Goal: Task Accomplishment & Management: Manage account settings

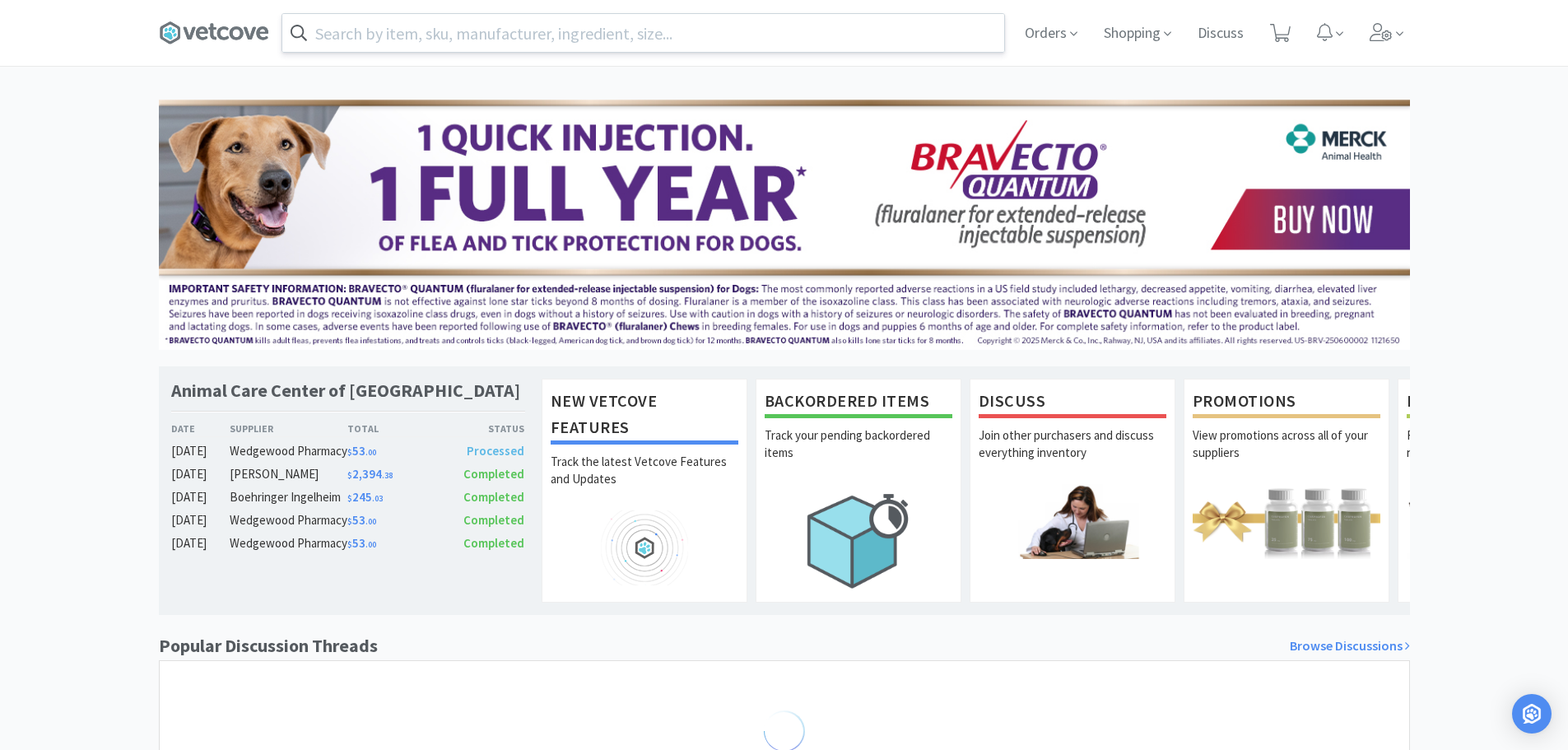
click at [346, 46] on input "text" at bounding box center [643, 33] width 722 height 38
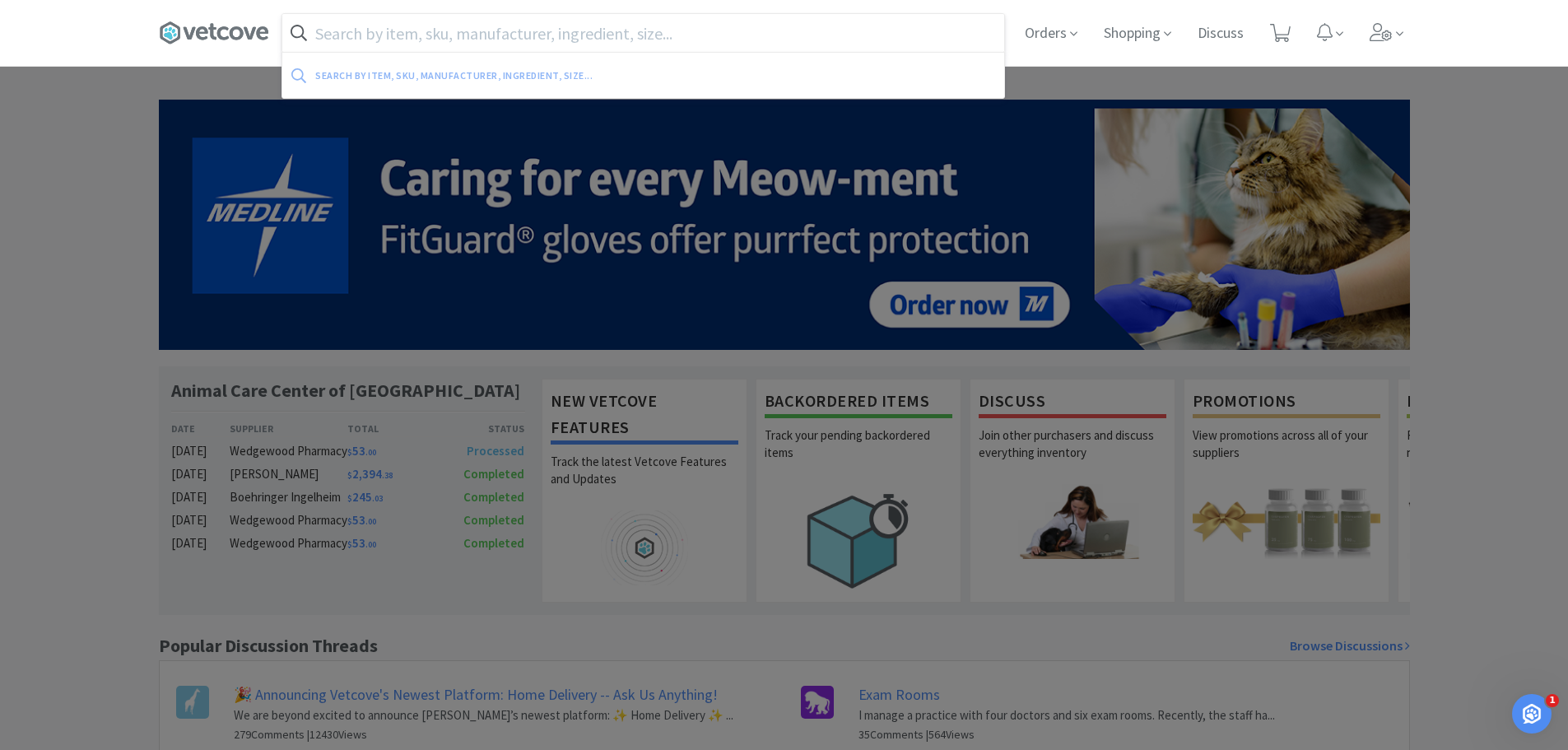
type input "b"
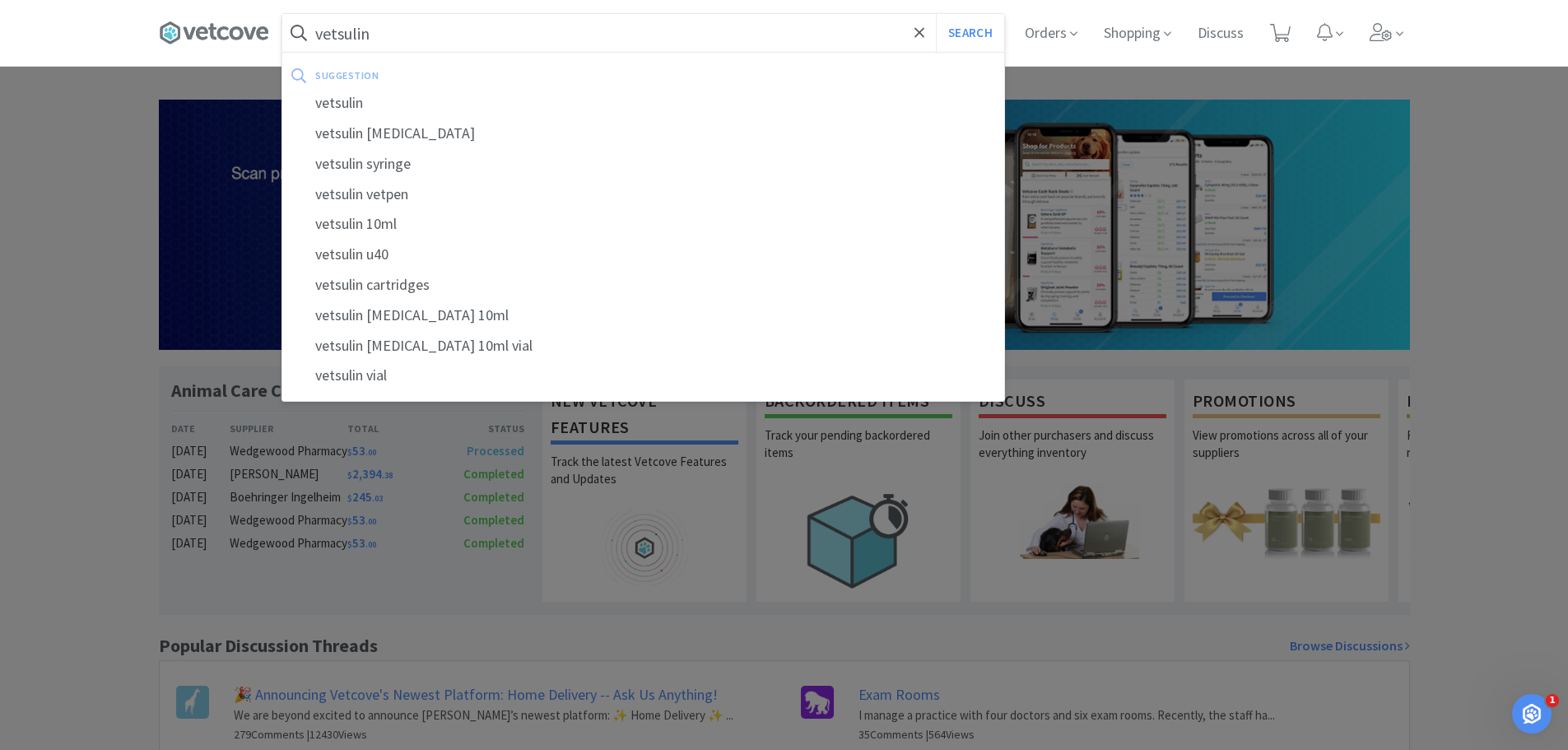
type input "vetsulin"
click at [936, 14] on button "Search" at bounding box center [969, 33] width 68 height 38
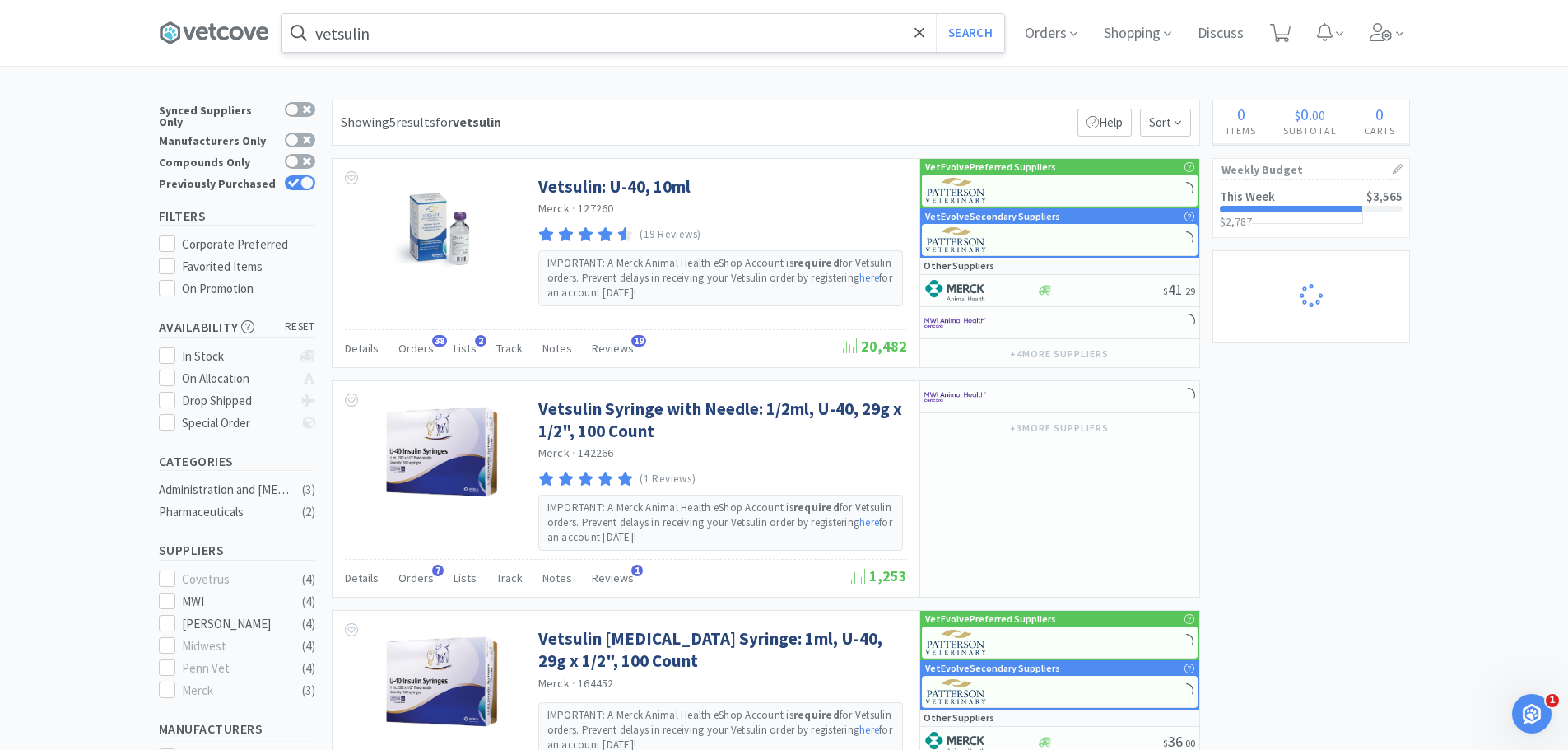
select select "1"
select select "2"
select select "5"
select select "1"
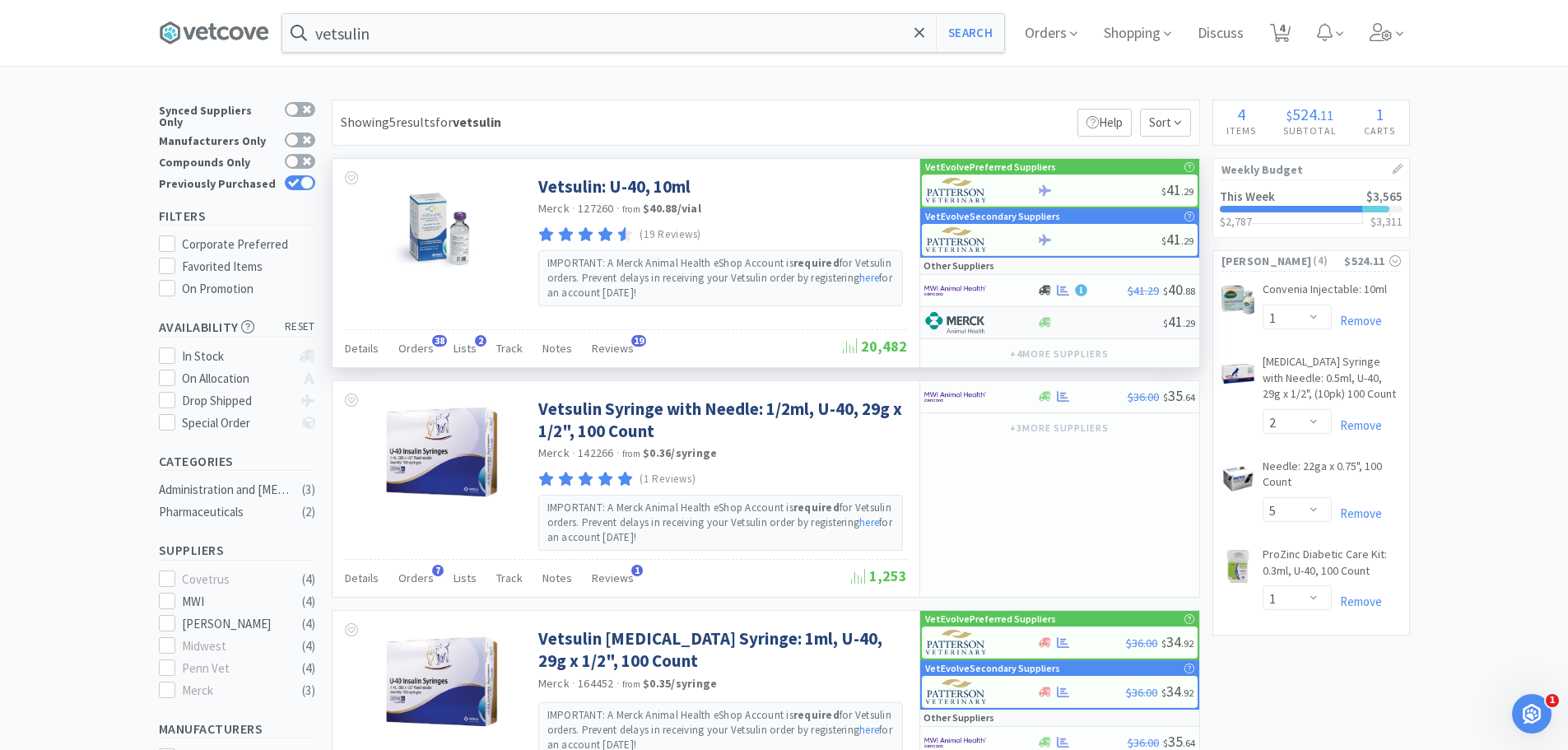
click at [1098, 317] on div at bounding box center [1100, 322] width 126 height 13
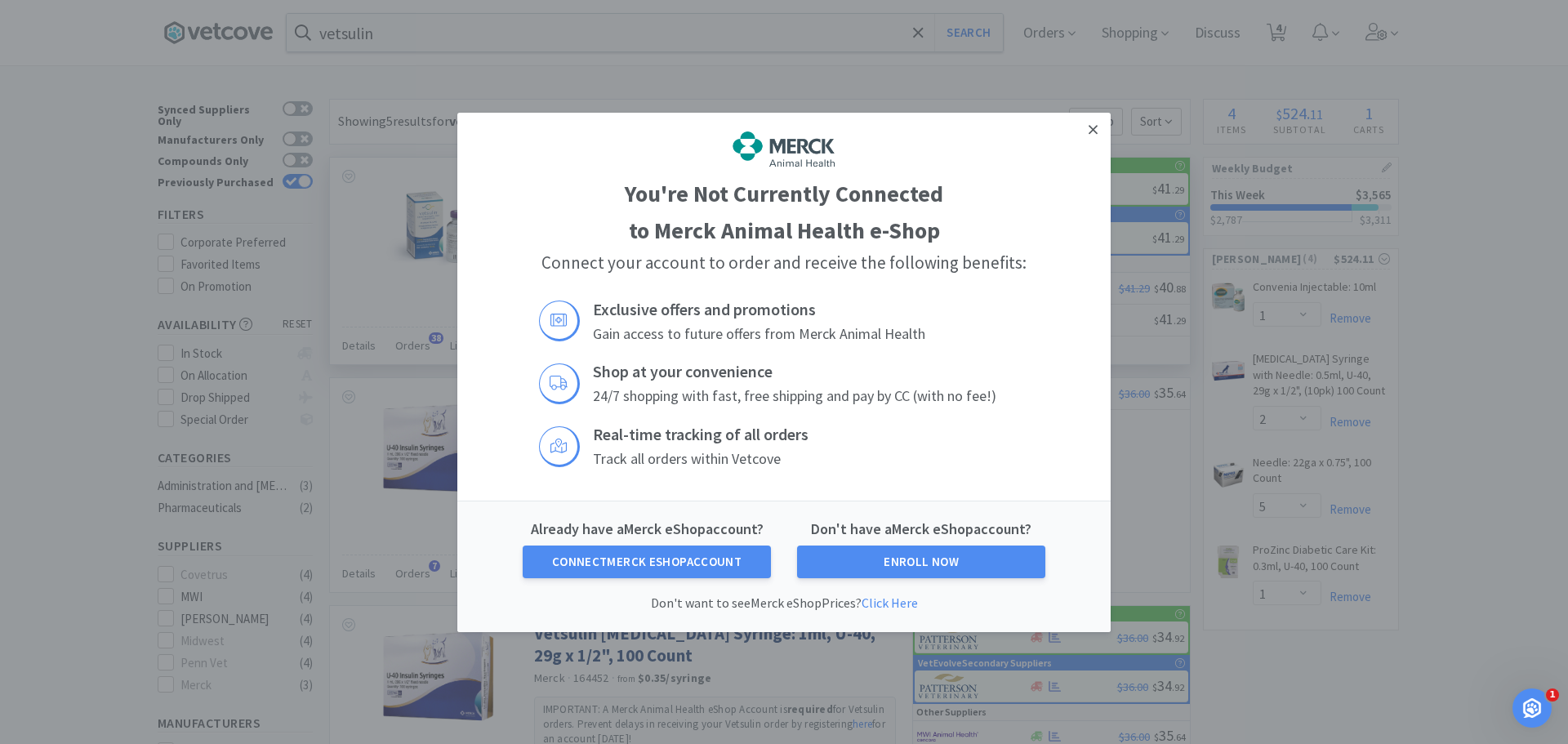
click at [1095, 130] on icon at bounding box center [1093, 128] width 9 height 14
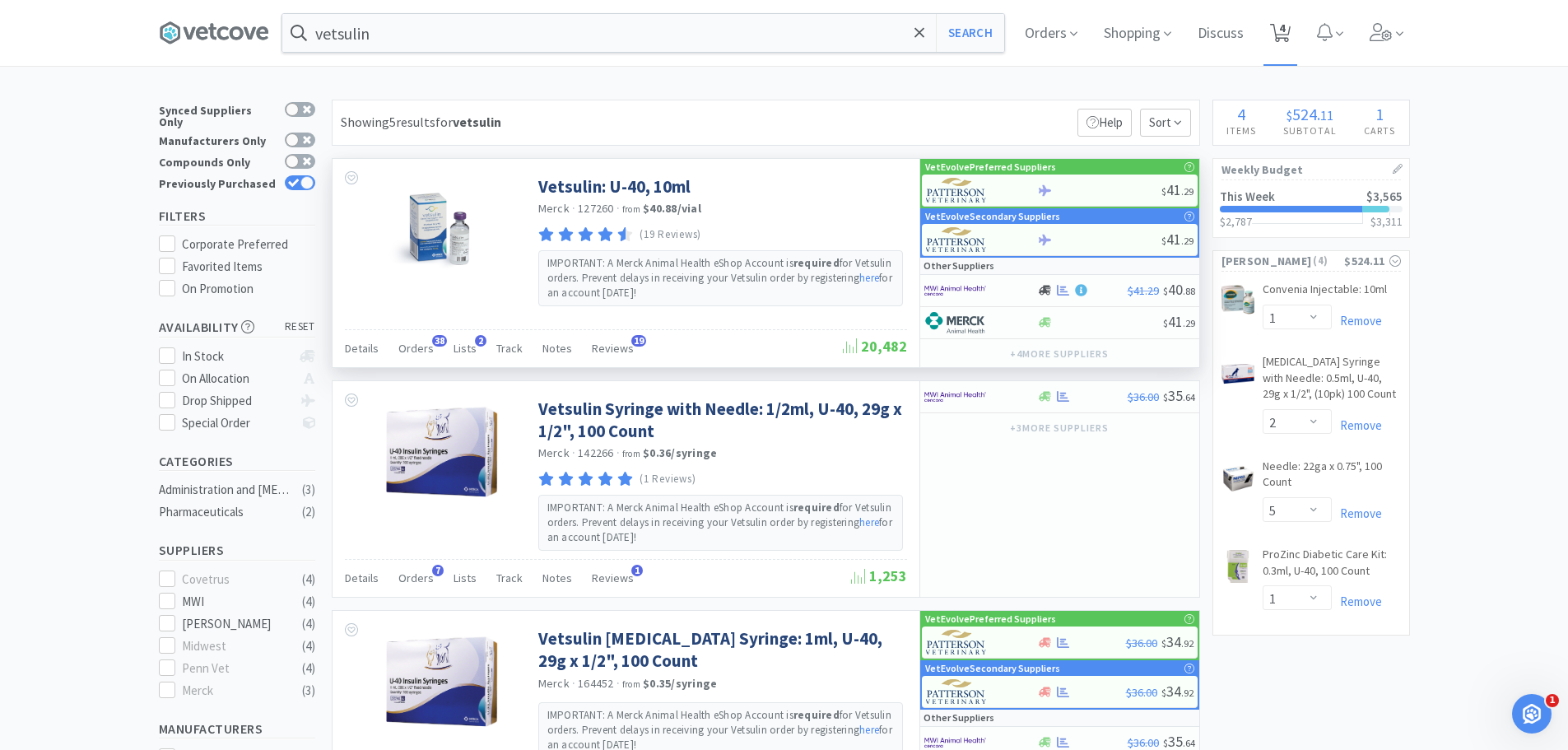
click at [1284, 38] on span "4" at bounding box center [1282, 28] width 5 height 66
select select "1"
select select "2"
select select "5"
select select "1"
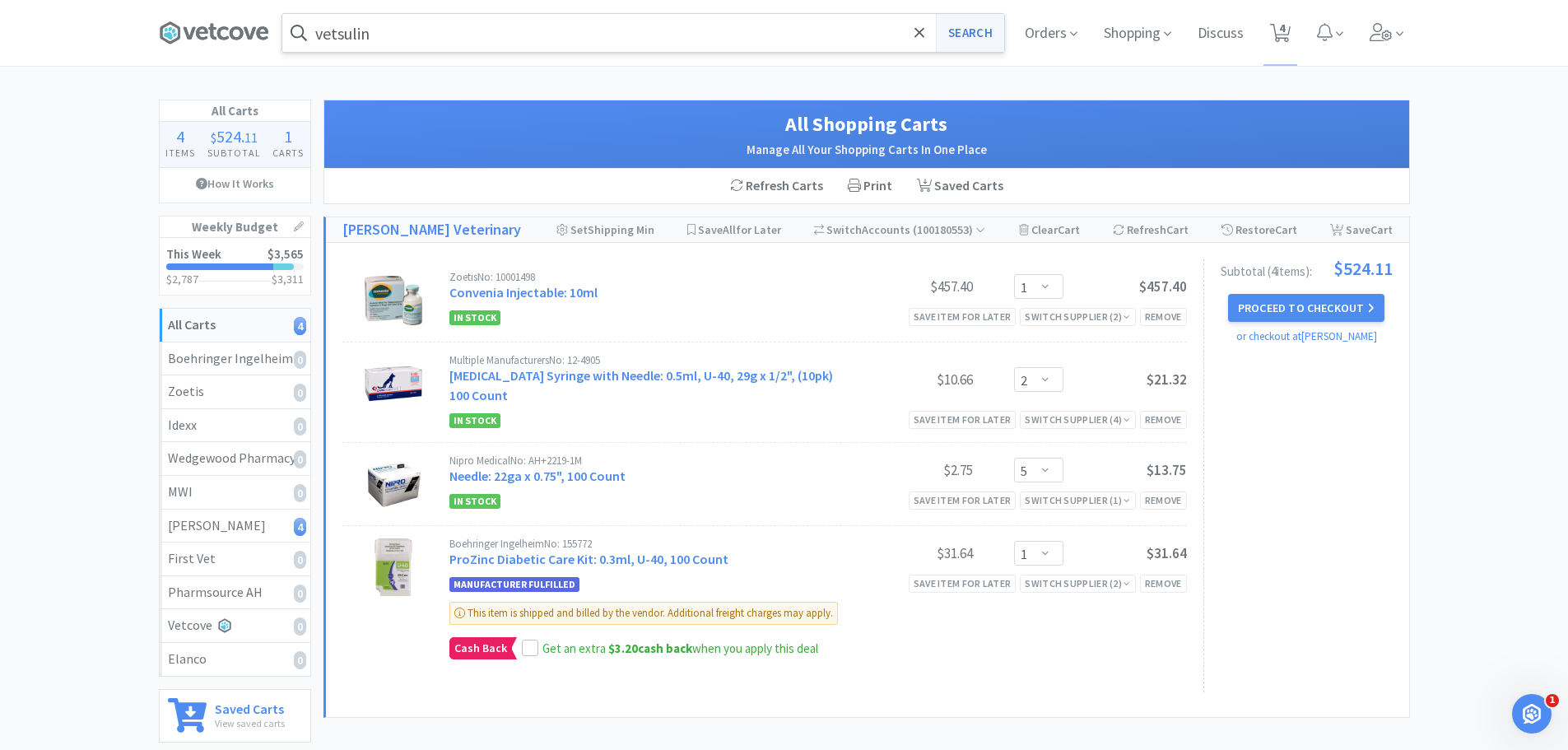
click at [953, 30] on button "Search" at bounding box center [969, 33] width 68 height 38
select select "1"
select select "2"
select select "5"
select select "1"
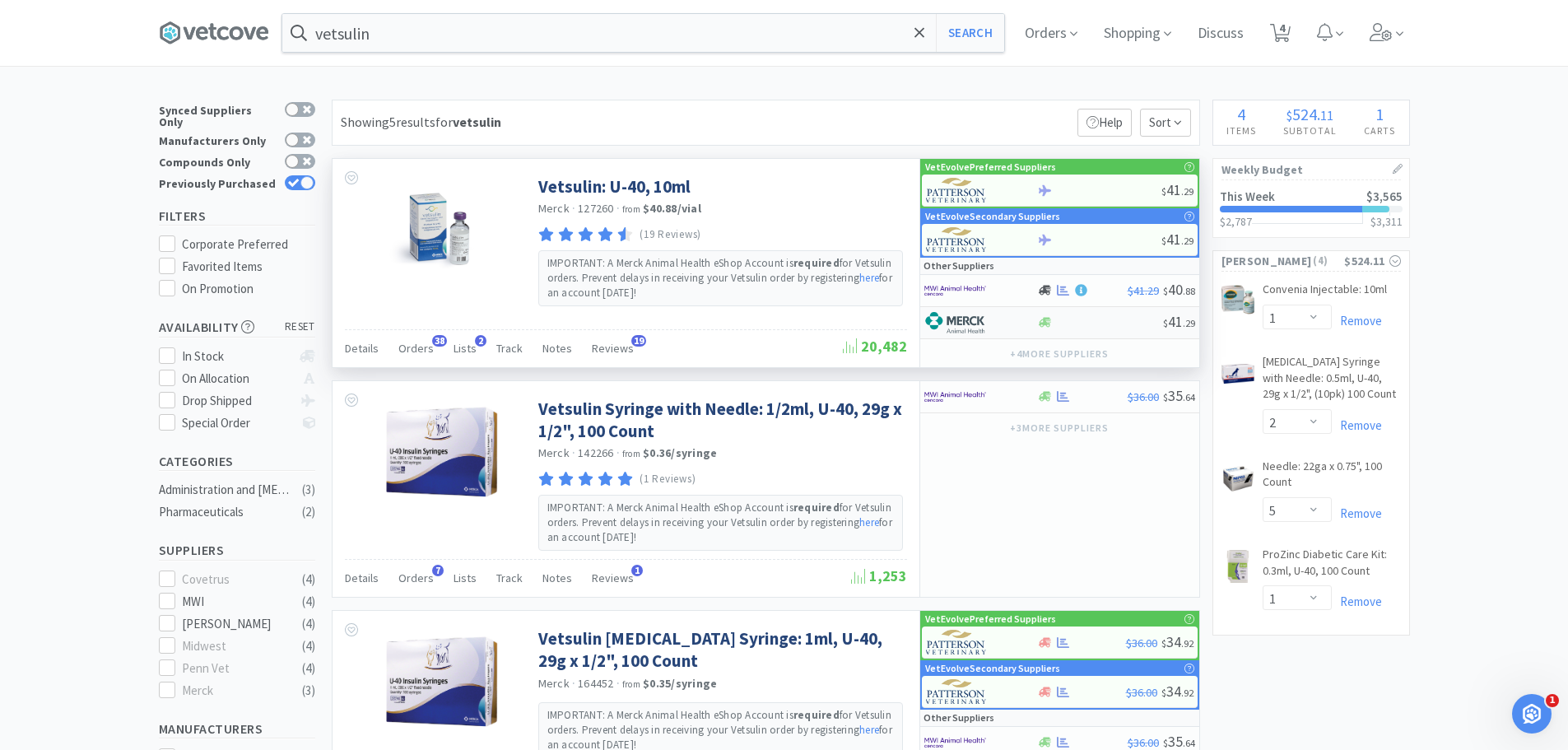
click at [1005, 319] on div at bounding box center [969, 322] width 91 height 28
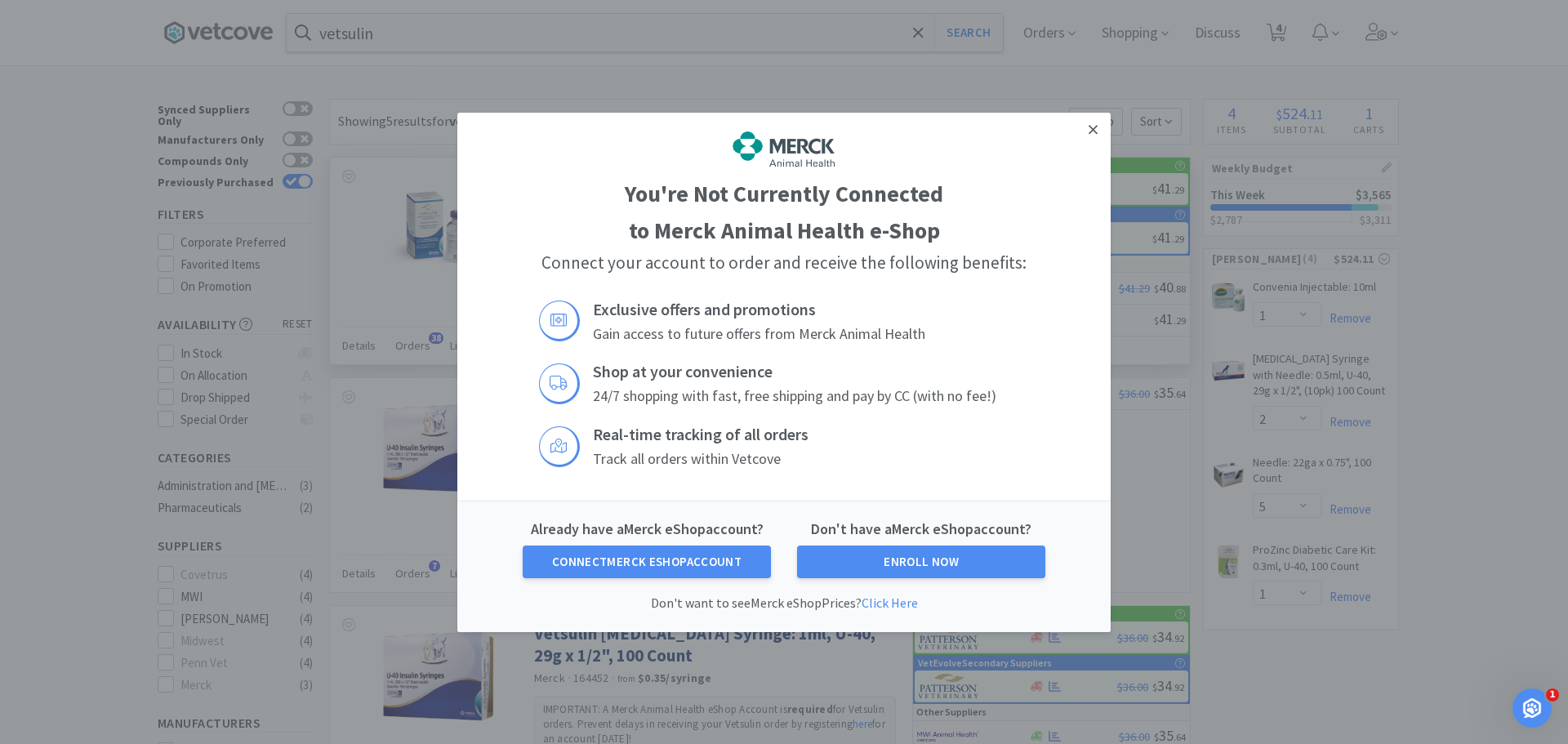
click at [1102, 132] on link at bounding box center [1093, 128] width 29 height 35
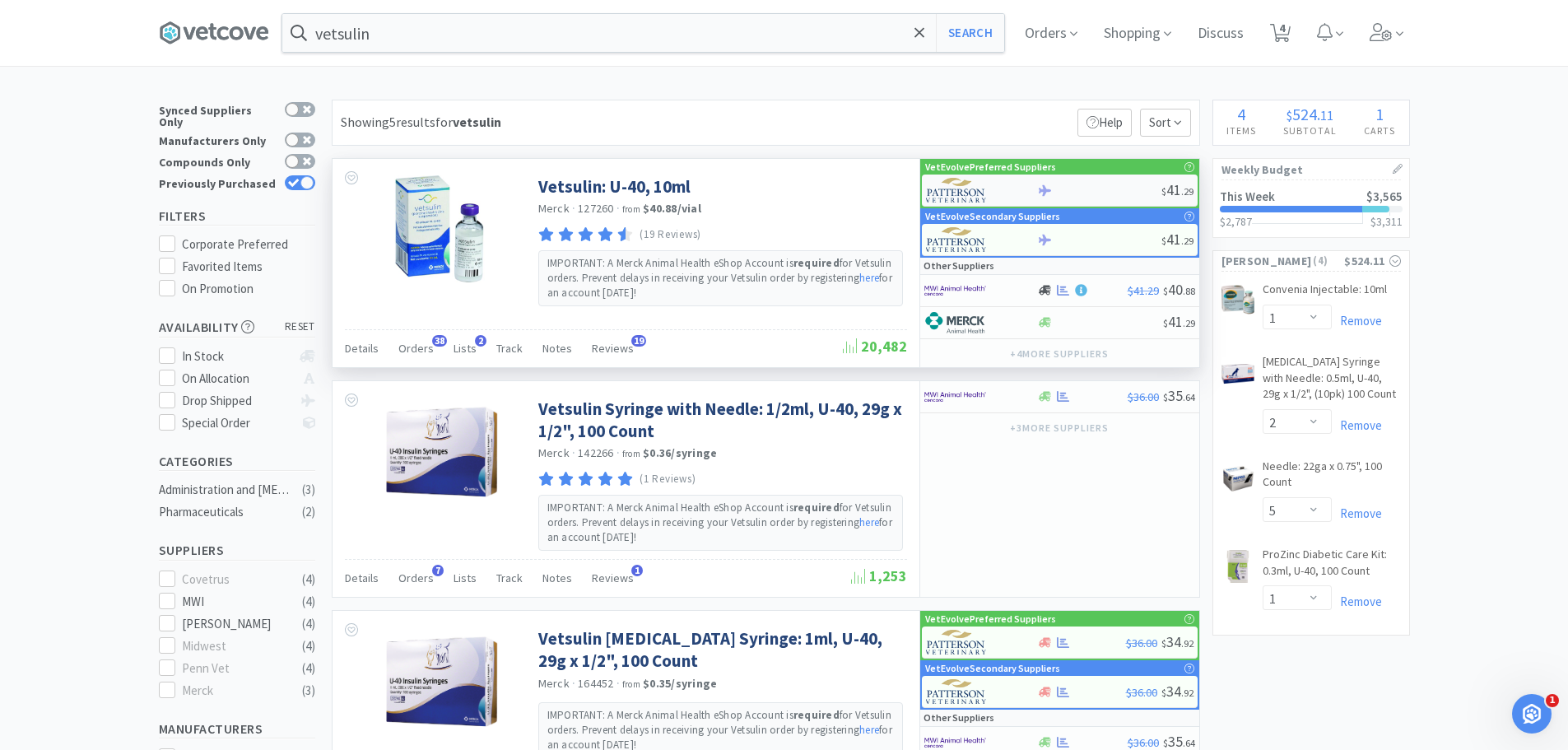
click at [1085, 180] on div "$ 41 . 29" at bounding box center [1060, 190] width 275 height 32
select select "2"
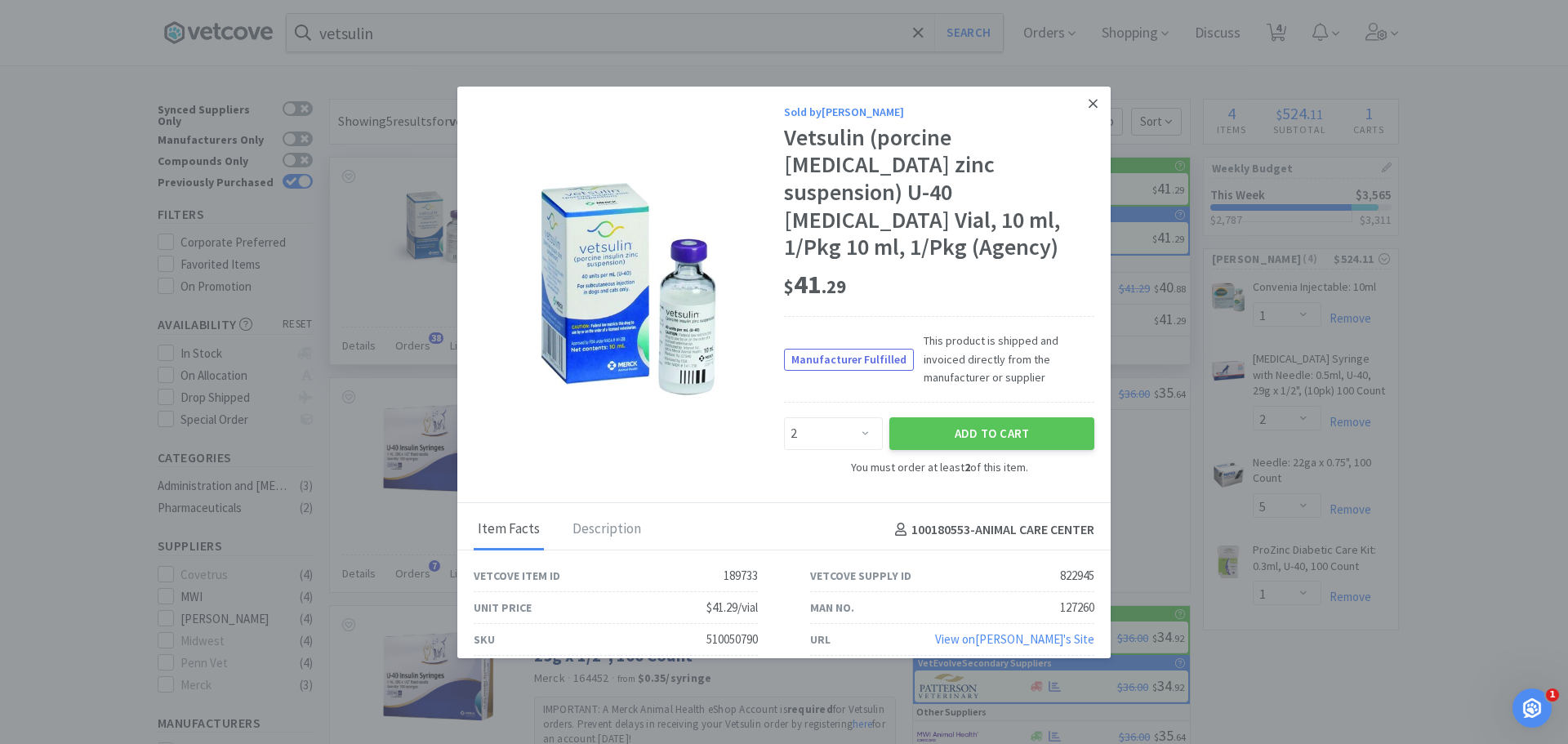
click at [1083, 120] on link at bounding box center [1093, 103] width 29 height 35
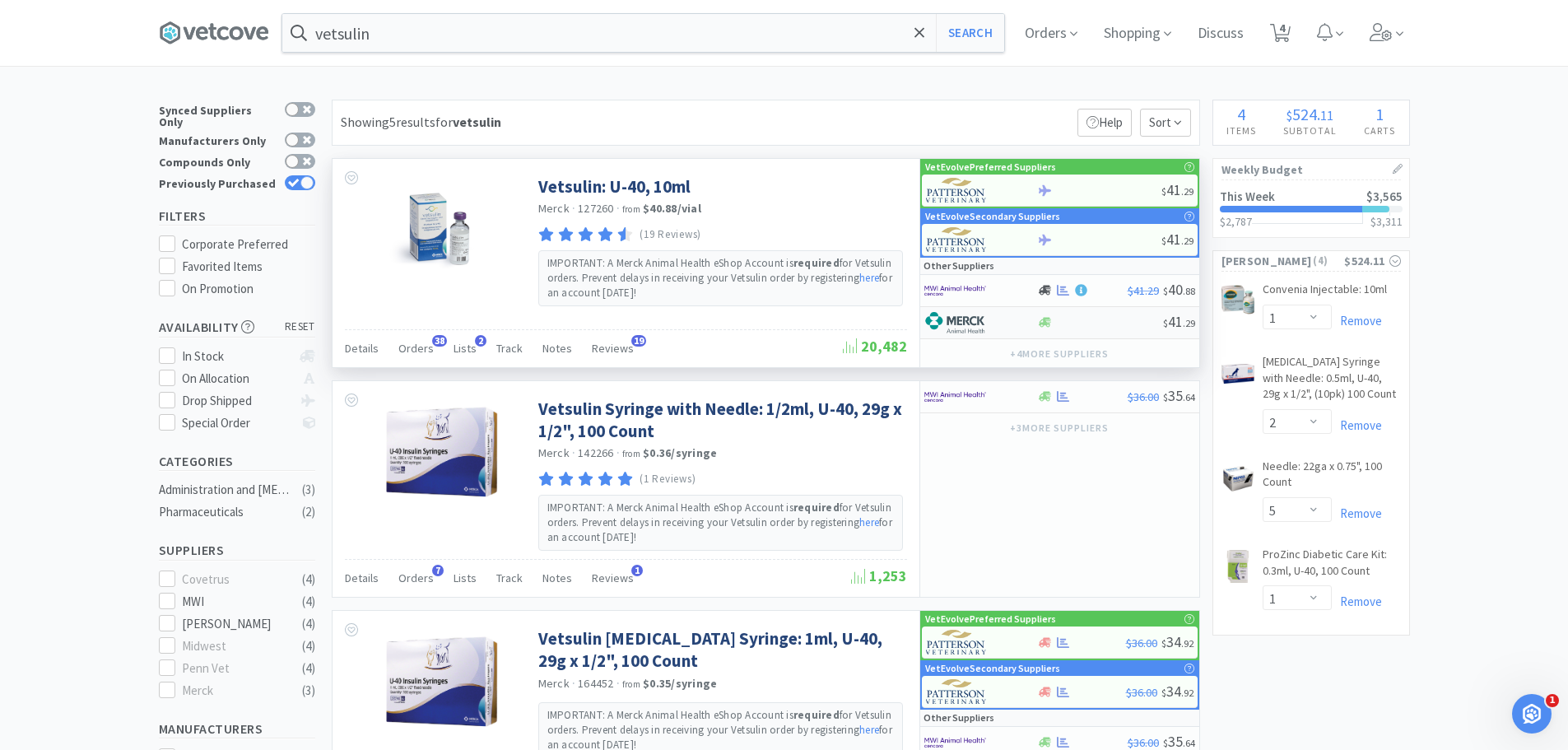
click at [1073, 329] on div "$ 41 . 29" at bounding box center [1060, 322] width 279 height 32
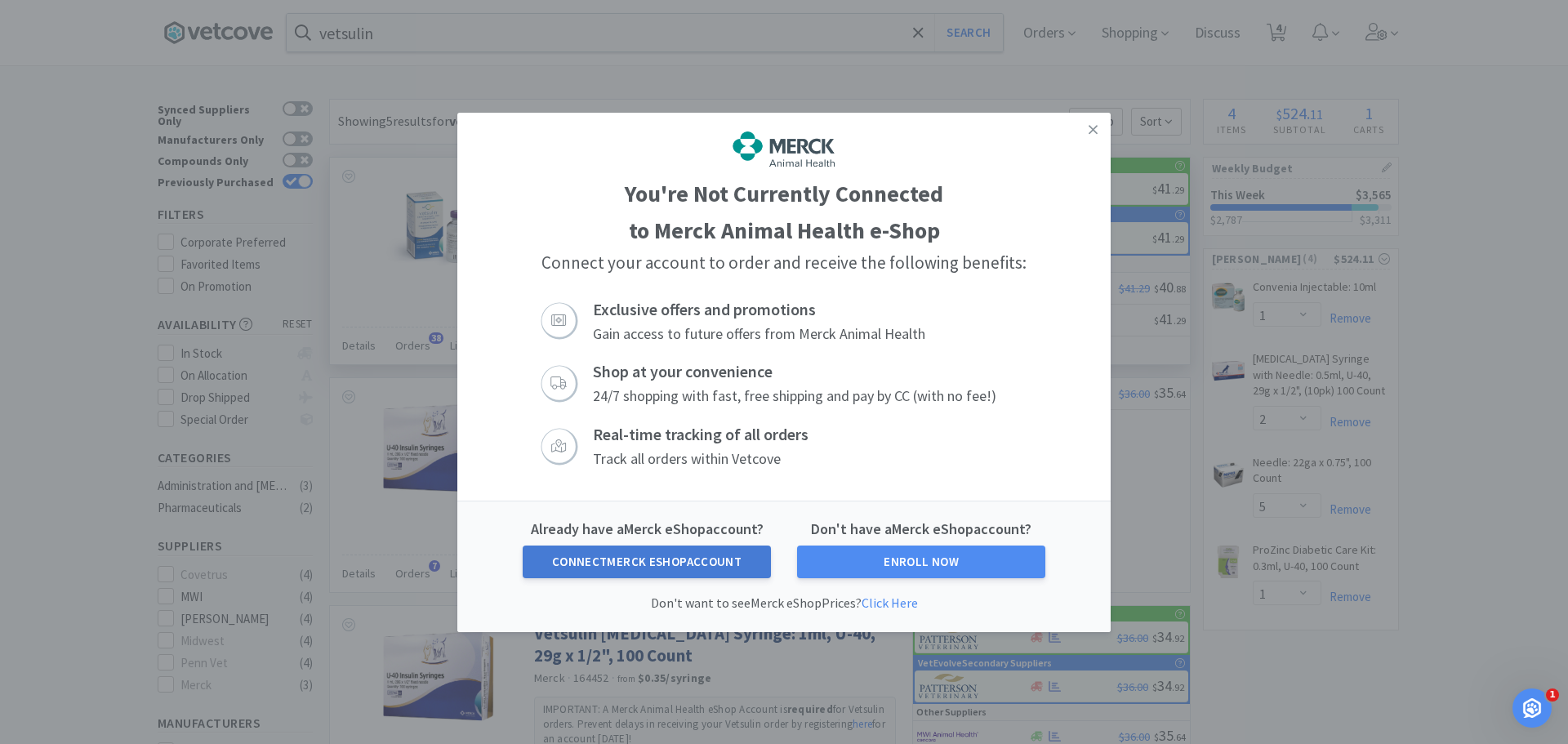
click at [664, 564] on button "Connect Merck eShop Account" at bounding box center [647, 562] width 248 height 32
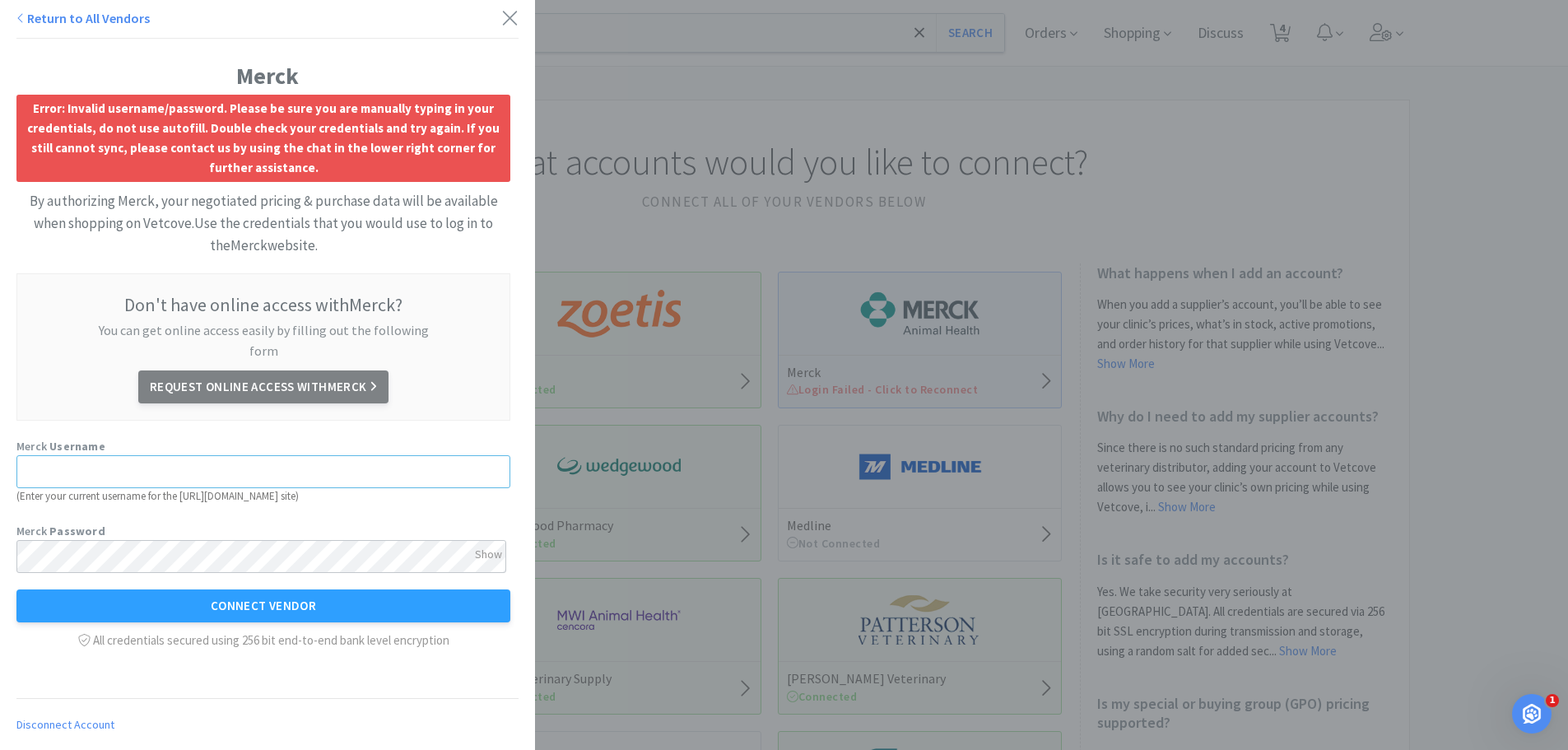
click at [203, 455] on input "text" at bounding box center [263, 471] width 494 height 33
type input "[EMAIL_ADDRESS][DOMAIN_NAME]"
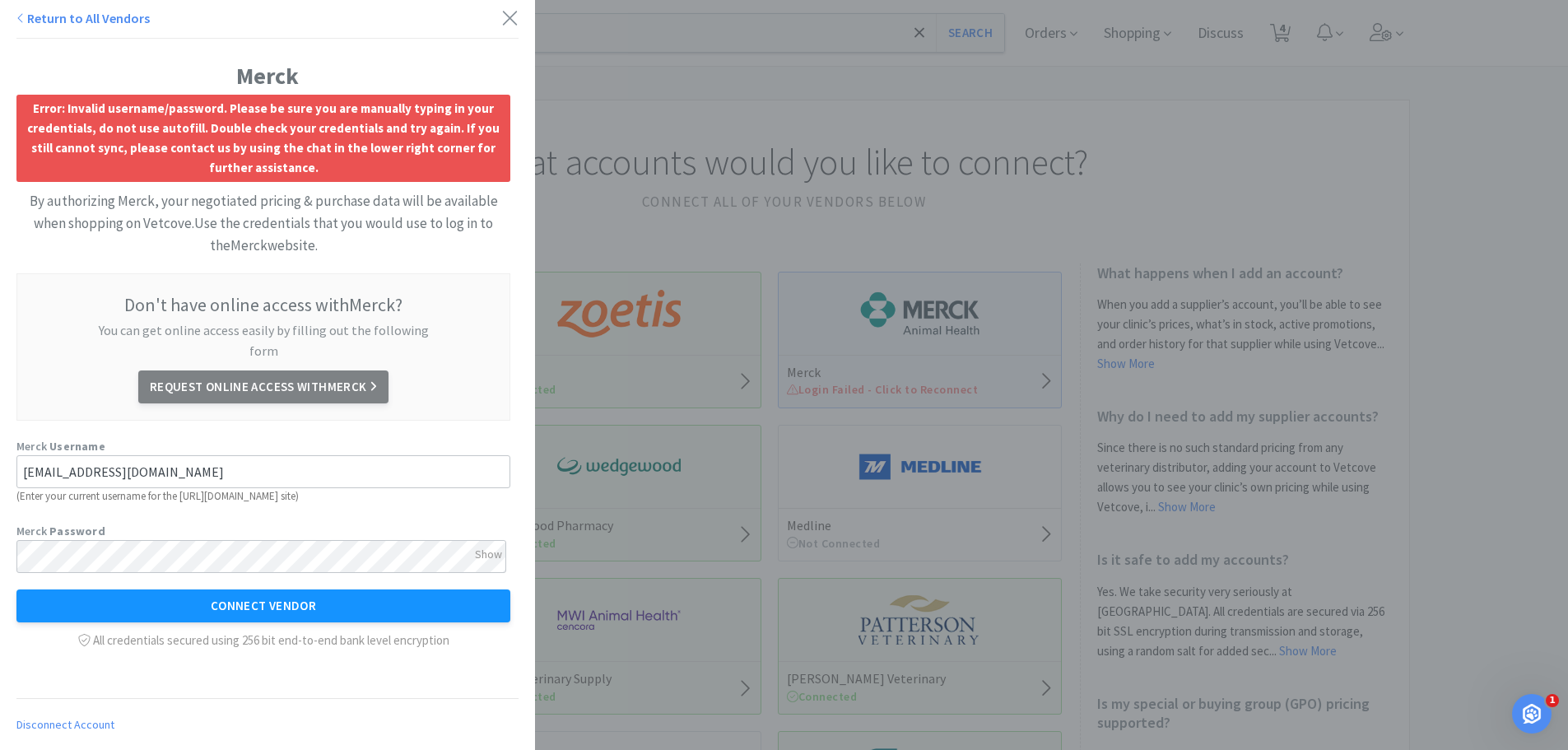
click at [212, 590] on button "Connect Vendor" at bounding box center [263, 606] width 494 height 33
click at [503, 15] on icon at bounding box center [509, 17] width 17 height 23
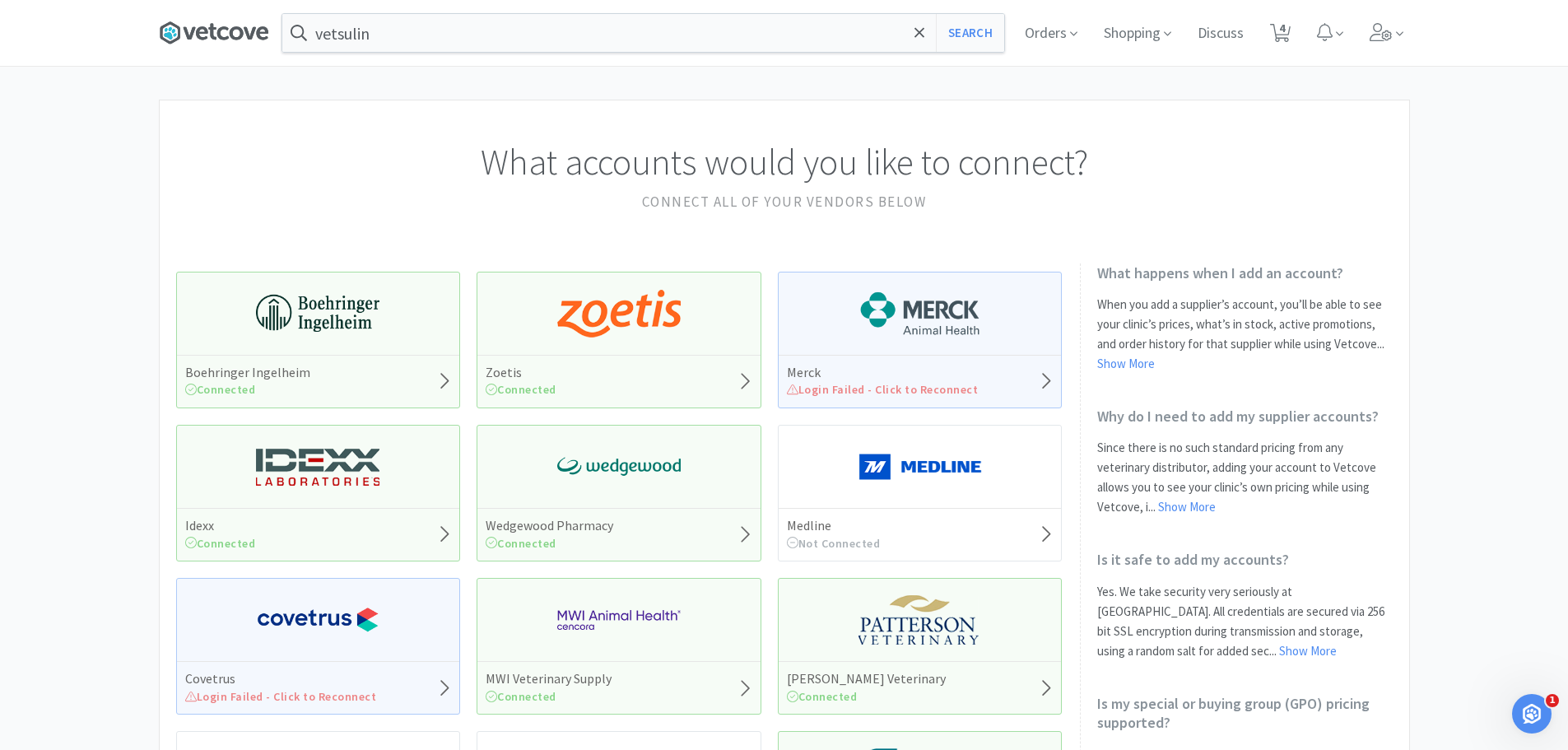
click at [236, 27] on icon at bounding box center [236, 33] width 14 height 14
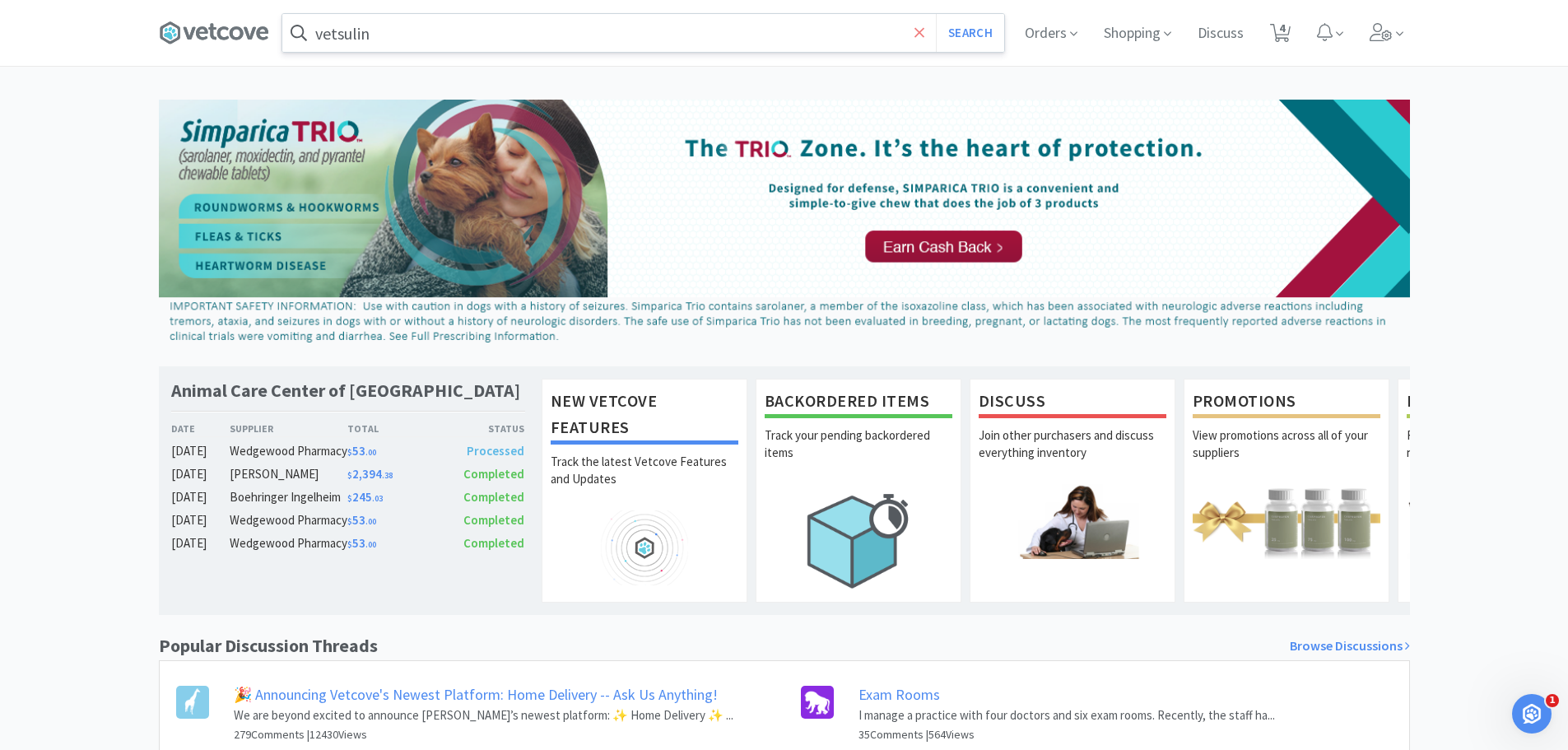
click at [914, 34] on icon at bounding box center [919, 33] width 11 height 16
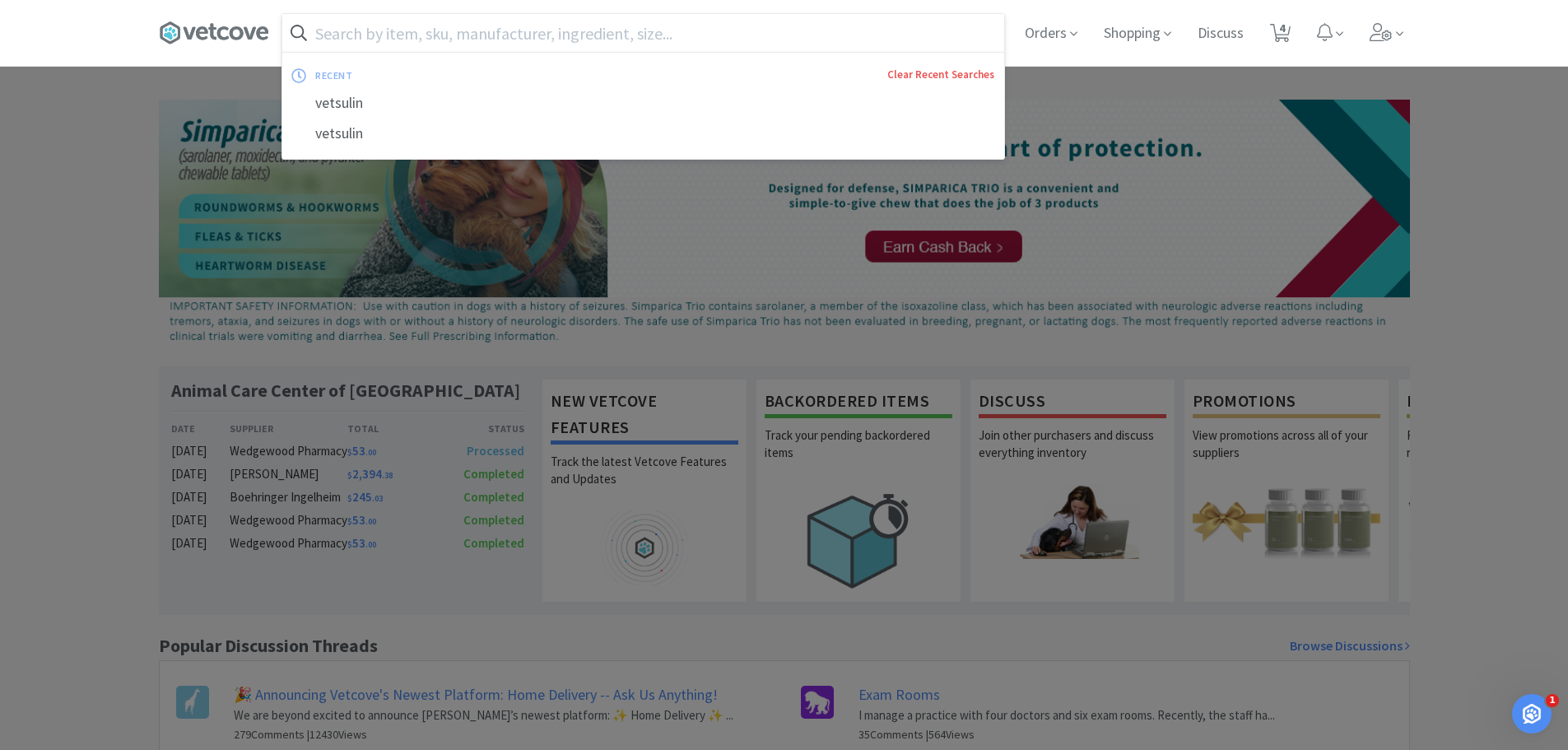
click at [922, 79] on link "Clear Recent Searches" at bounding box center [940, 74] width 107 height 14
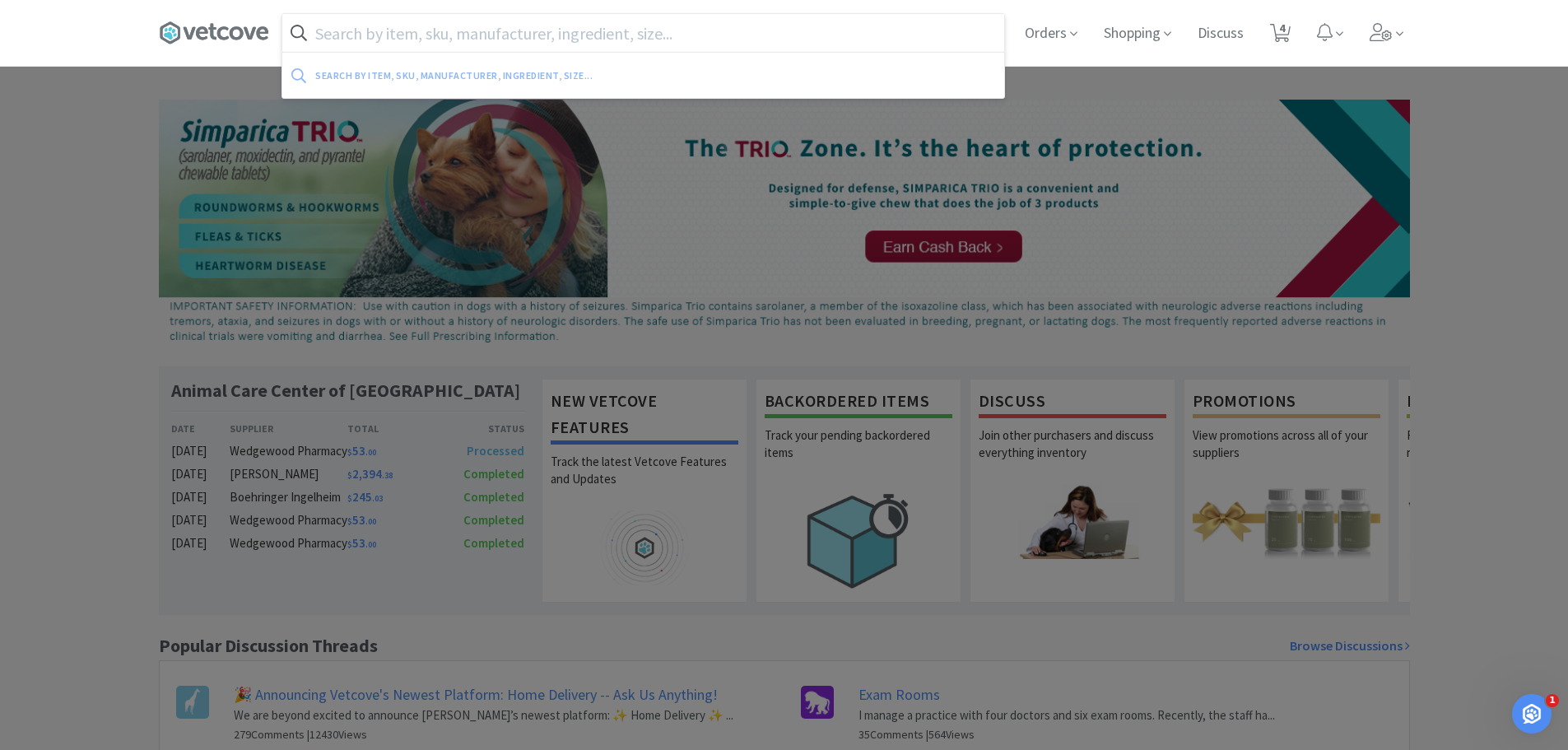
click at [111, 118] on div at bounding box center [784, 375] width 1568 height 750
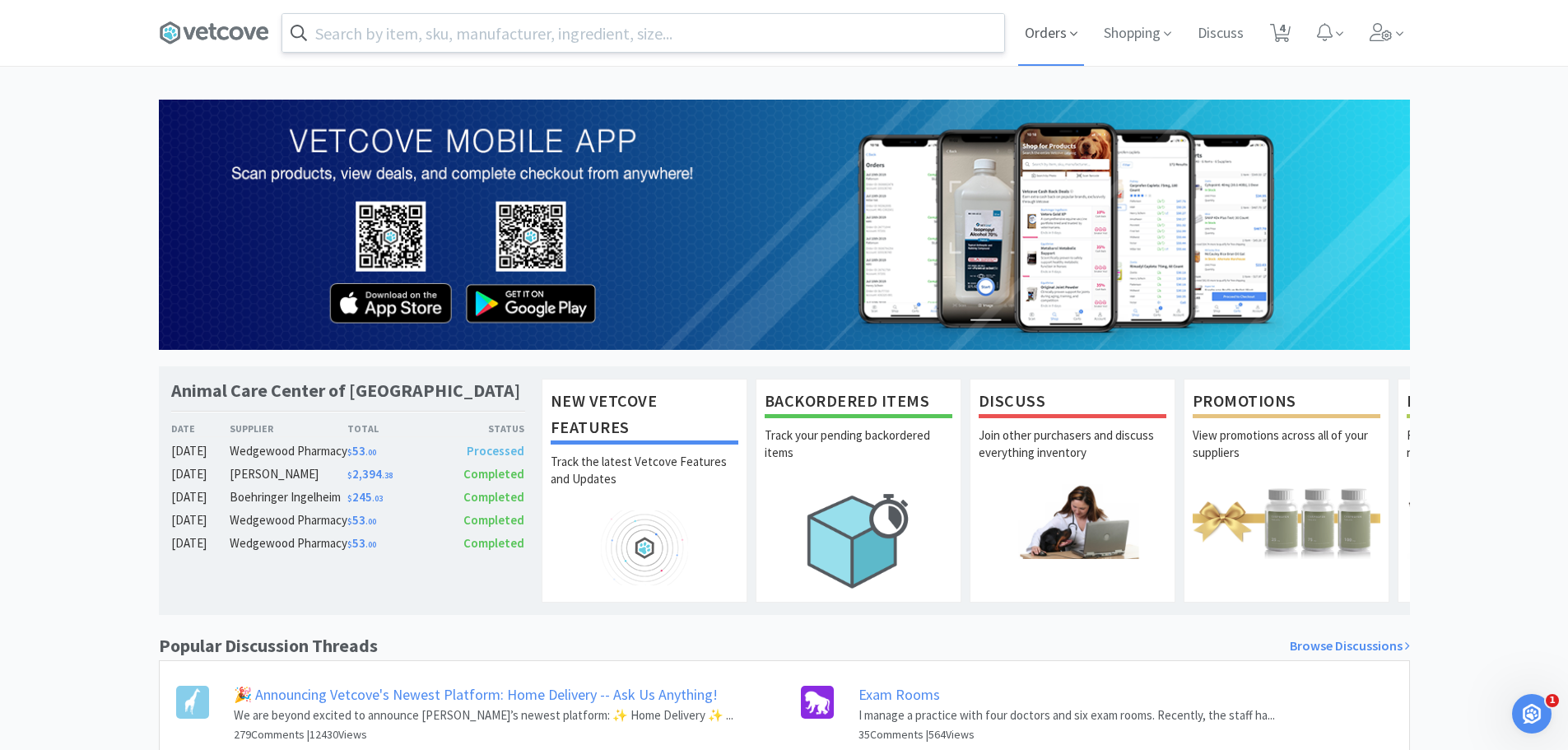
click at [1030, 42] on span "Orders" at bounding box center [1051, 33] width 66 height 66
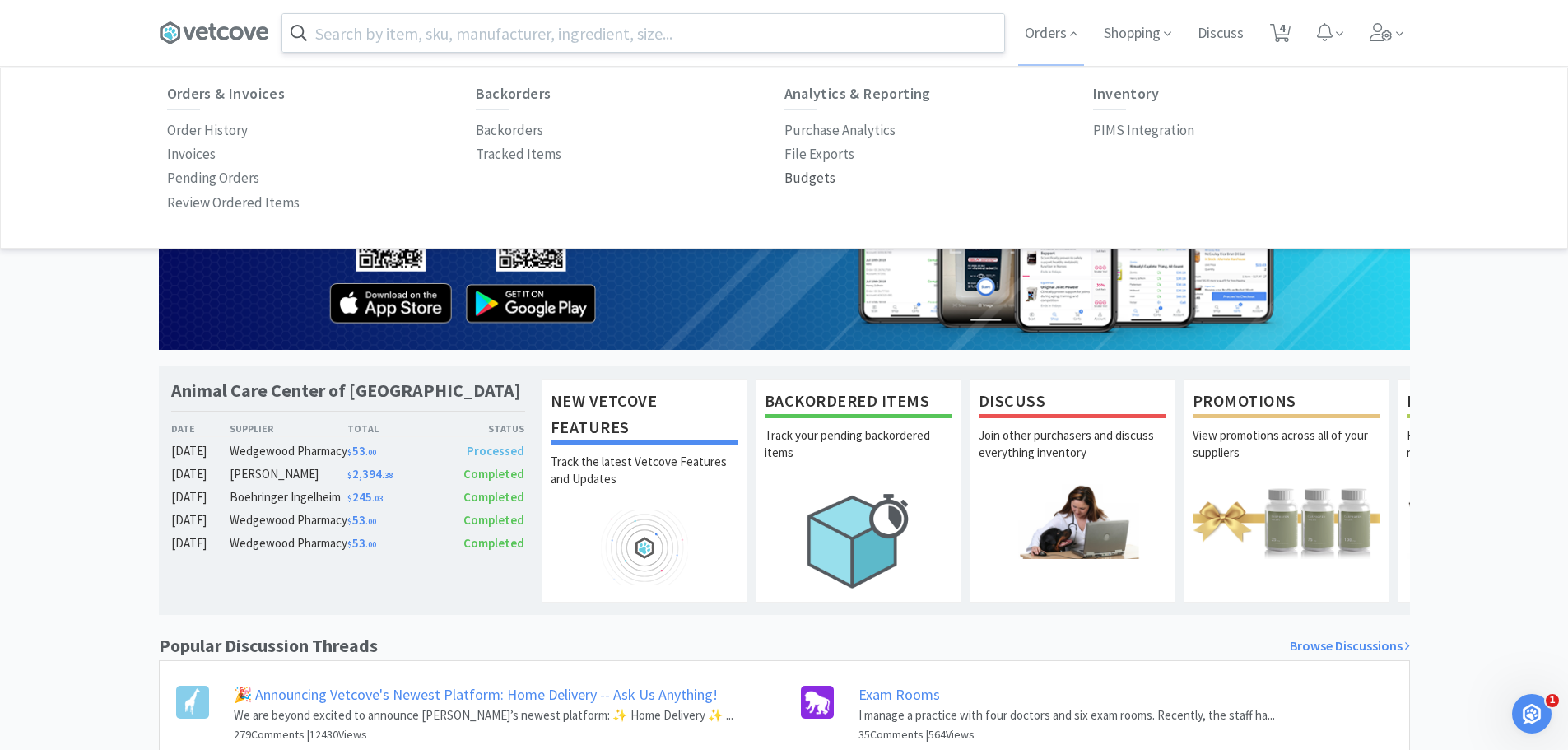
click at [813, 170] on p "Budgets" at bounding box center [810, 178] width 51 height 23
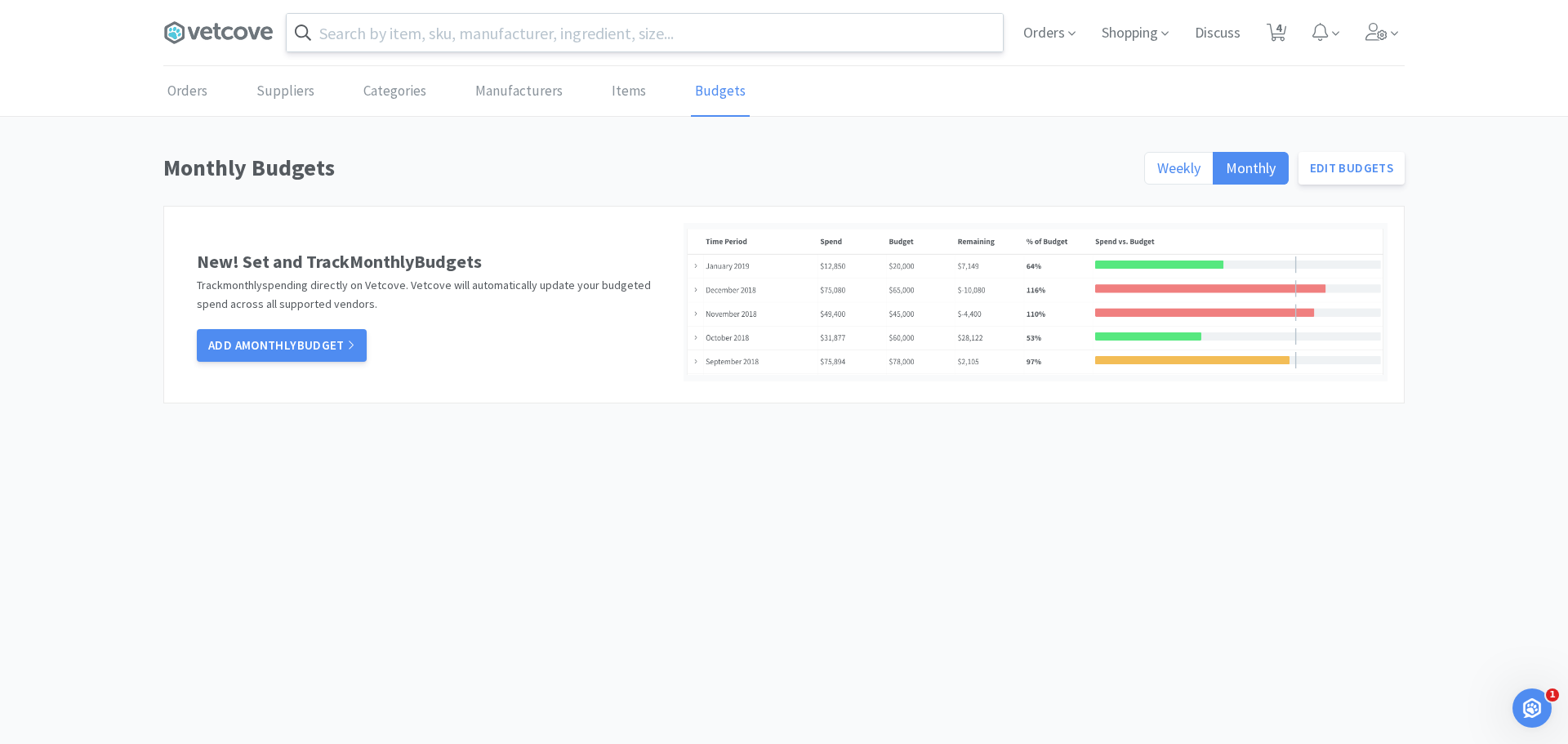
click at [1154, 159] on label "Weekly" at bounding box center [1178, 168] width 69 height 32
click at [1157, 173] on input "Weekly" at bounding box center [1157, 173] width 0 height 0
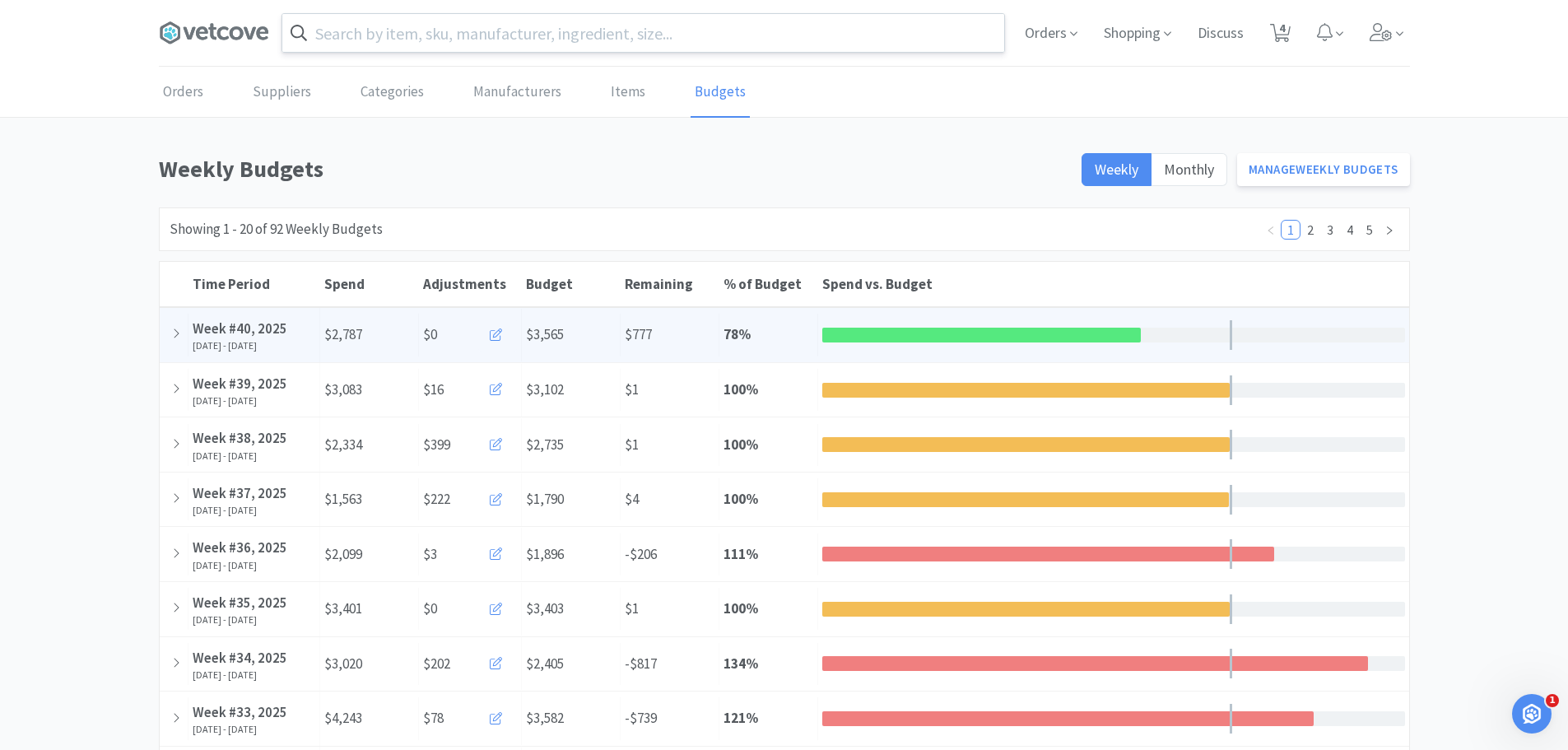
click at [496, 339] on icon at bounding box center [496, 335] width 13 height 13
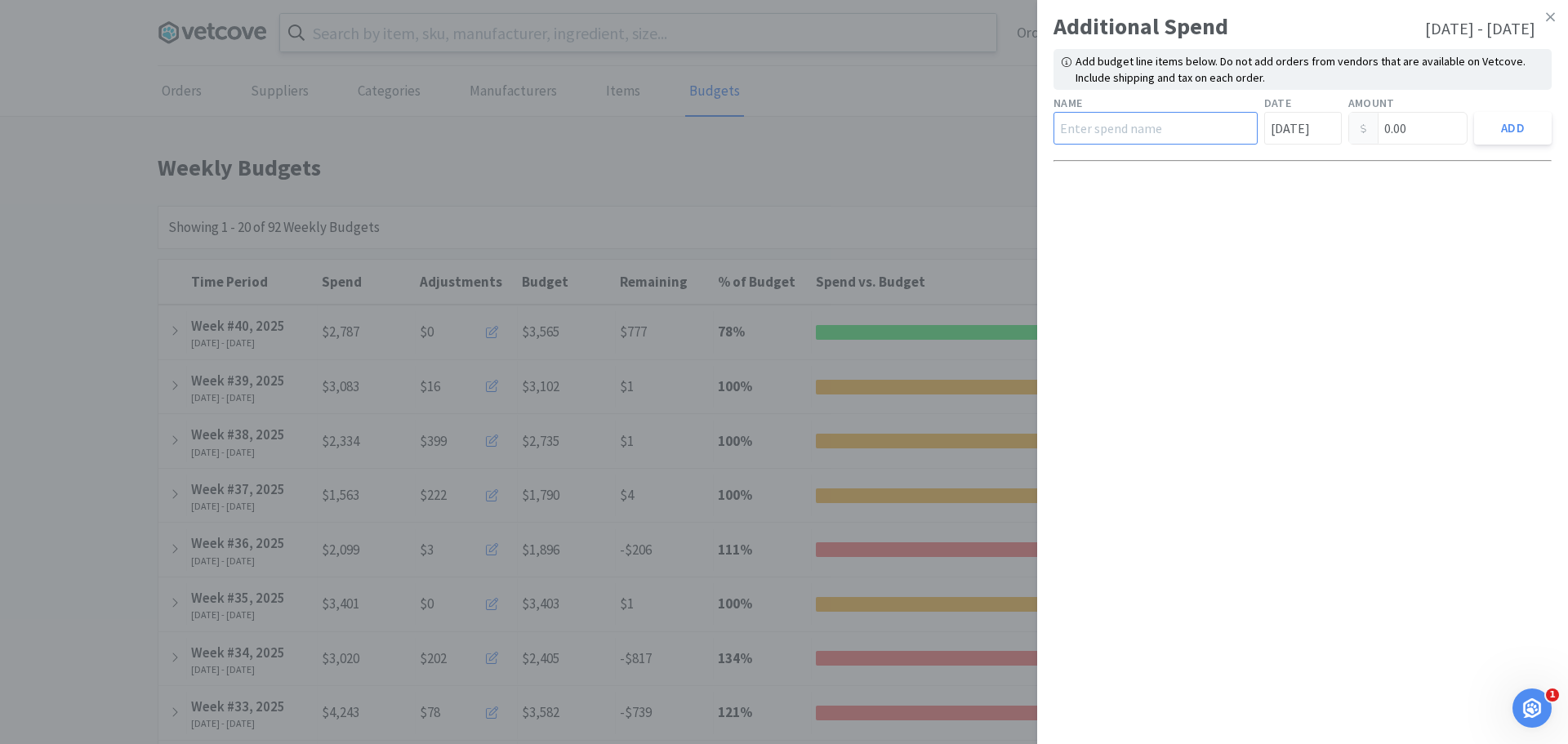
click at [1156, 126] on input "text" at bounding box center [1155, 128] width 204 height 32
type input "Monthly Compliment Jar"
click at [1307, 120] on input "[DATE]" at bounding box center [1303, 128] width 77 height 32
click at [1399, 126] on input "0.00" at bounding box center [1408, 128] width 119 height 31
drag, startPoint x: 1415, startPoint y: 131, endPoint x: 1176, endPoint y: 134, distance: 239.0
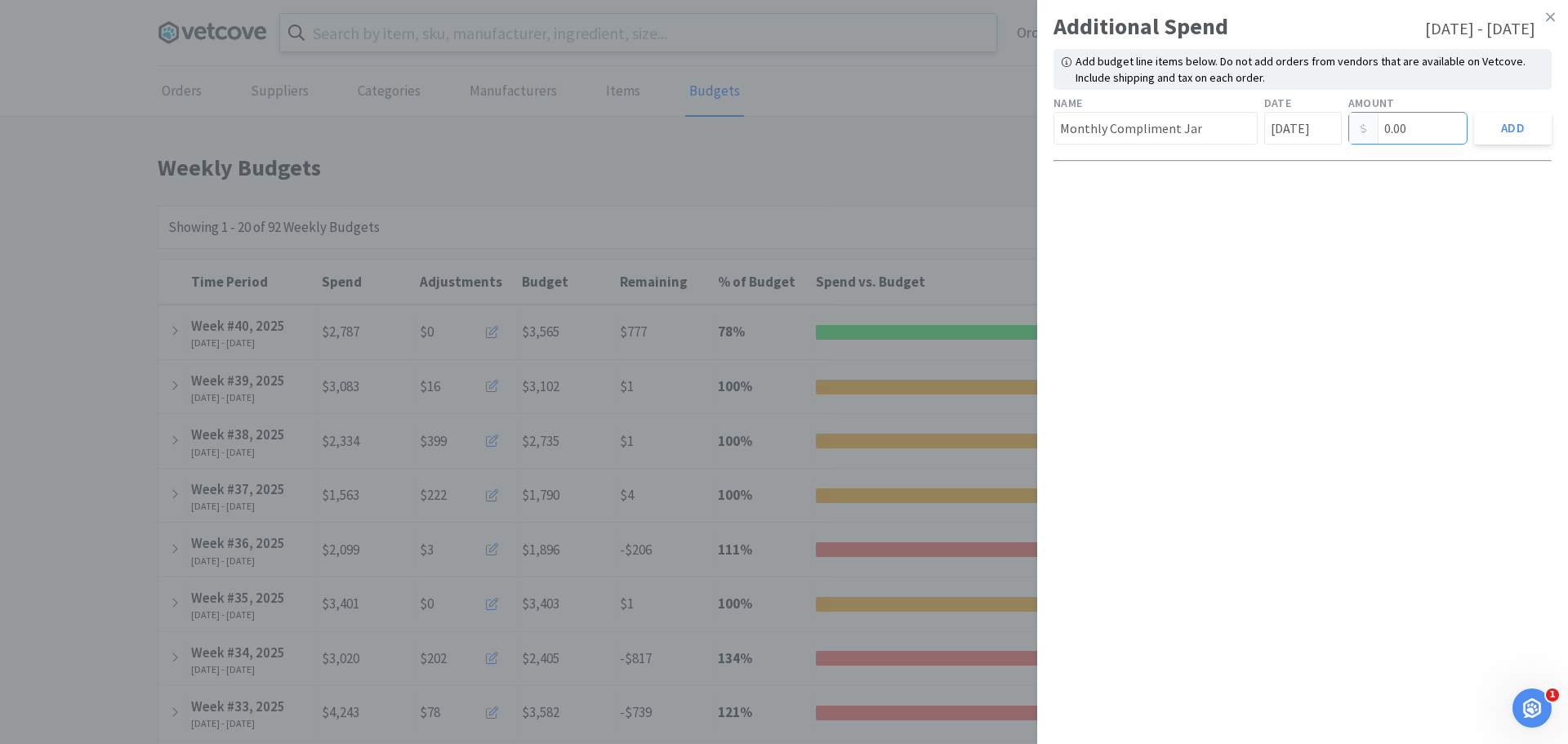
click at [1176, 134] on div "Name Monthly Compliment Jar Date [DATE] Amount 0.00 Add" at bounding box center [1302, 120] width 505 height 58
type input "25.00"
click at [1535, 124] on button "Add" at bounding box center [1512, 128] width 77 height 32
type input "0.00"
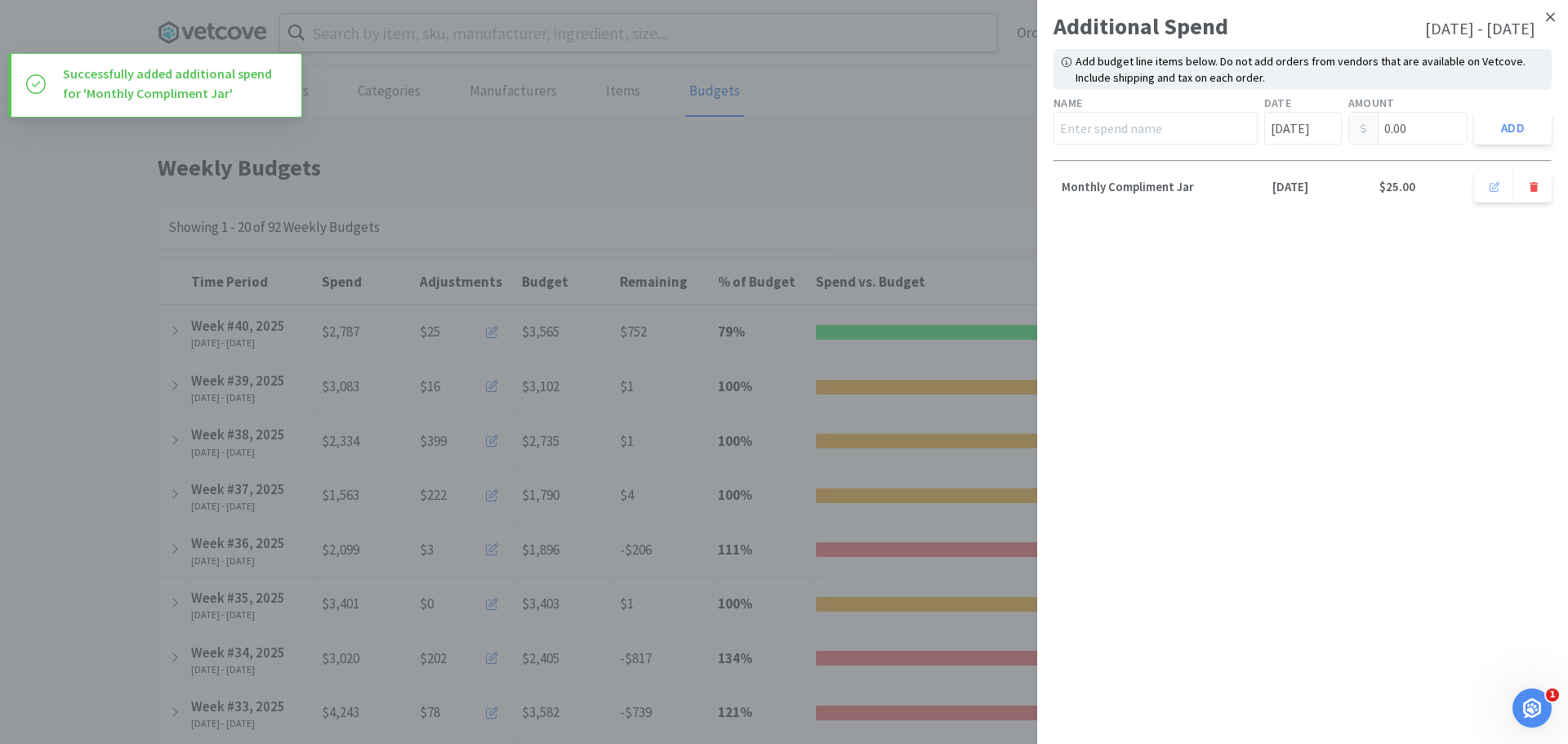
click at [1544, 14] on link at bounding box center [1550, 17] width 29 height 35
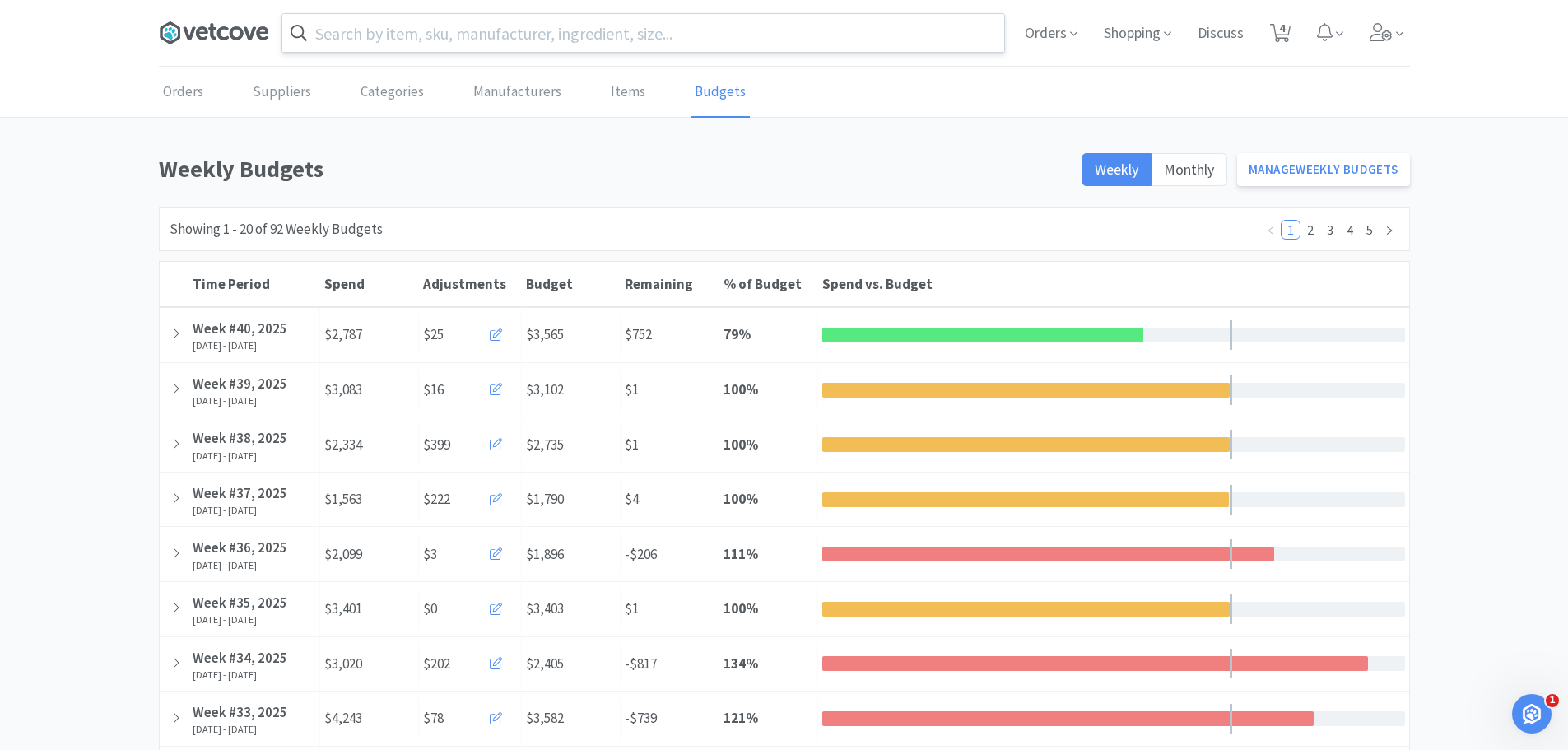
click at [207, 43] on icon at bounding box center [214, 33] width 111 height 24
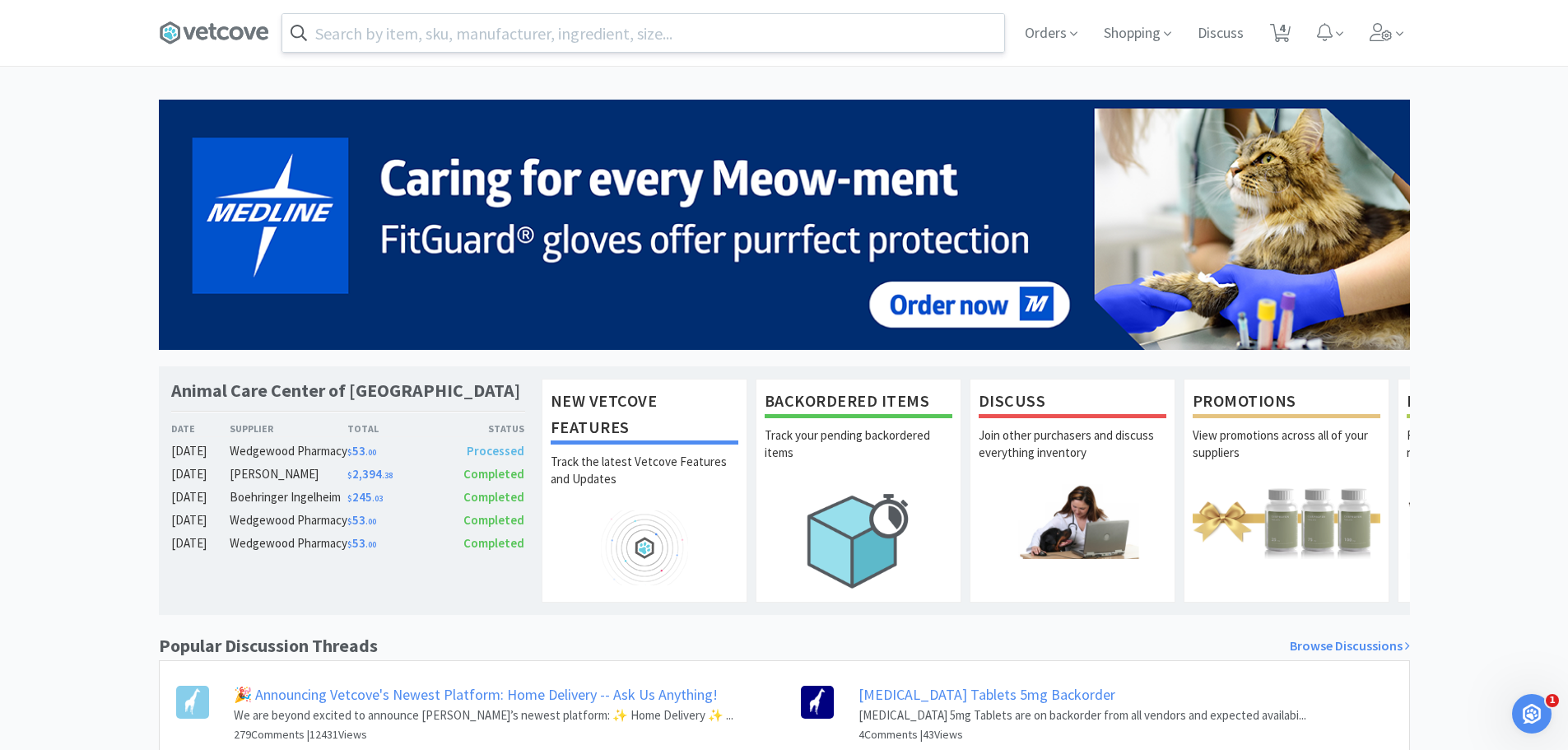
click at [78, 106] on div "Animal Care Center of [GEOGRAPHIC_DATA] Date Supplier Total Status [DATE] Wedge…" at bounding box center [784, 509] width 1568 height 819
